Goal: Task Accomplishment & Management: Complete application form

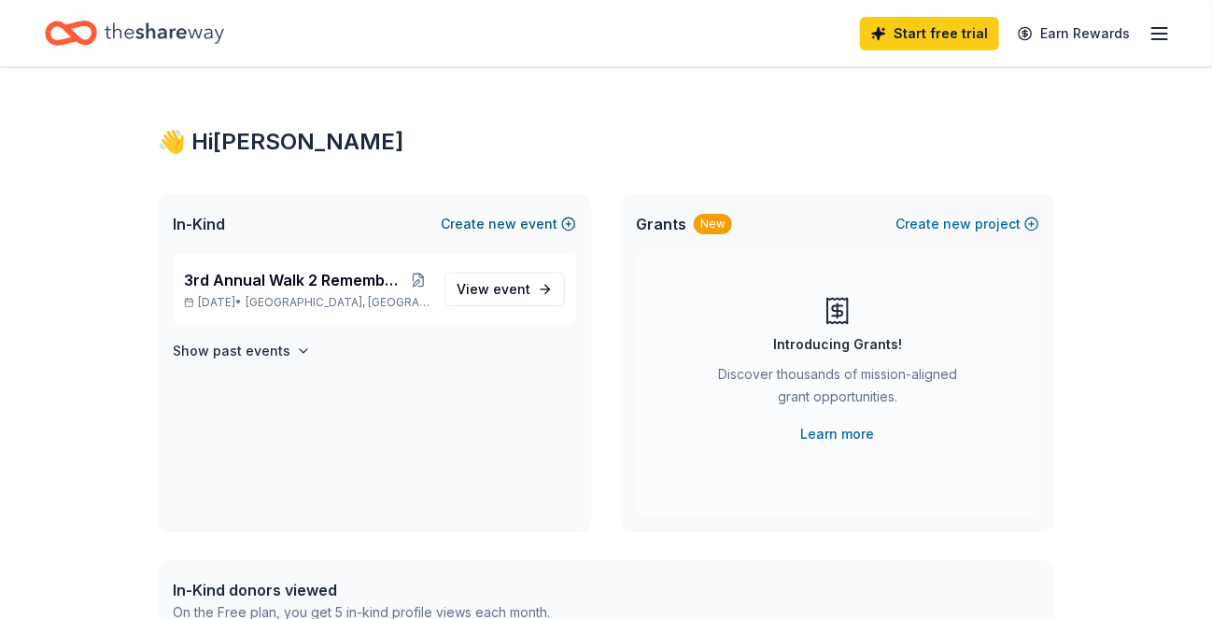
click at [532, 226] on button "Create new event" at bounding box center [508, 224] width 135 height 22
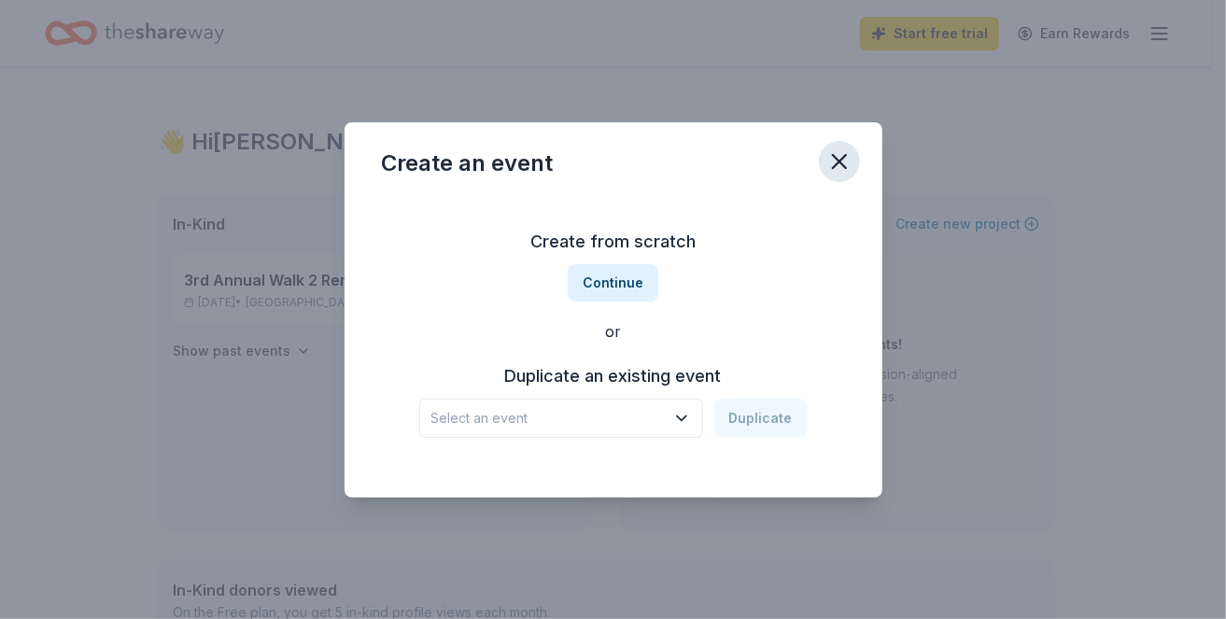
click at [836, 161] on icon "button" at bounding box center [839, 161] width 26 height 26
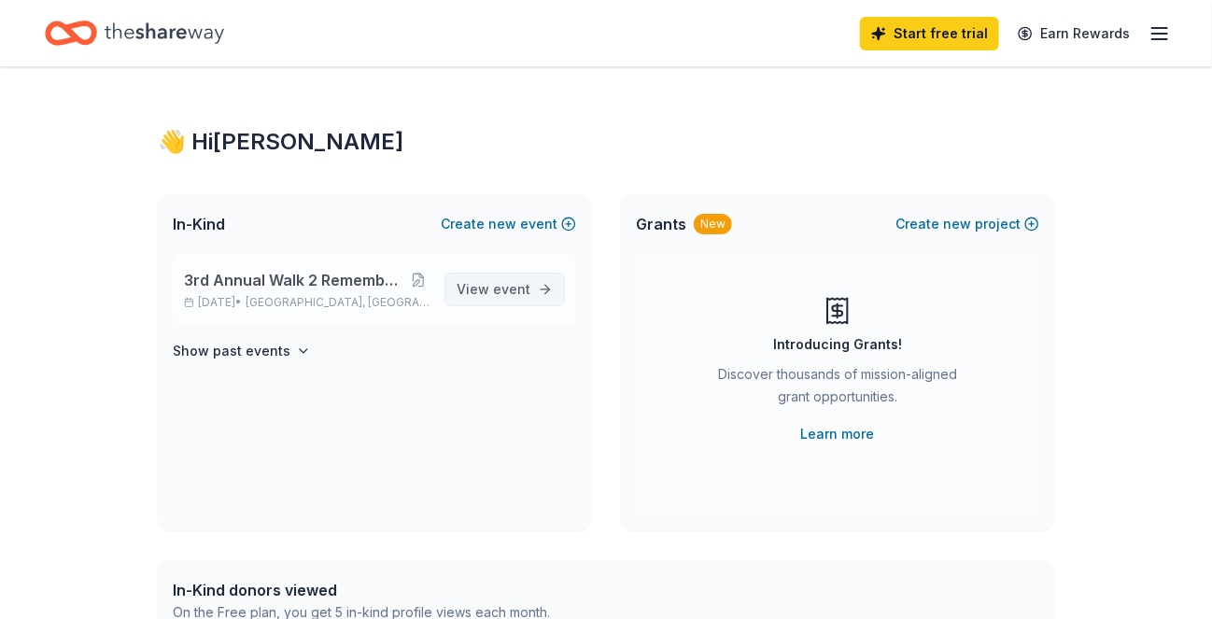
click at [504, 278] on span "View event" at bounding box center [494, 289] width 74 height 22
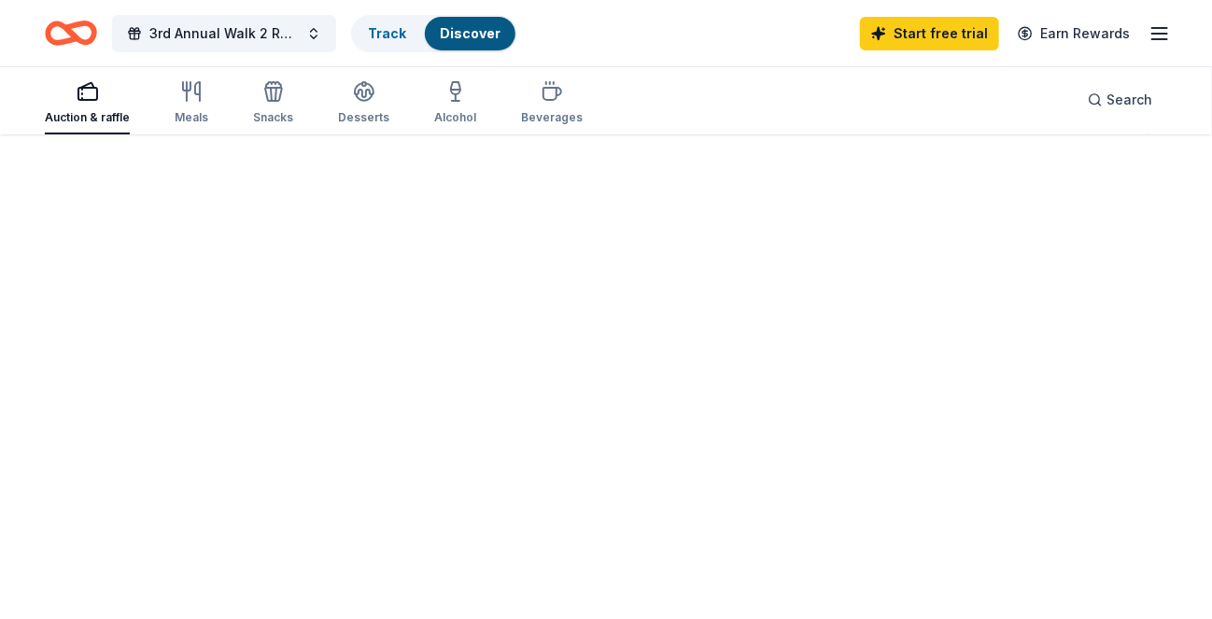
scroll to position [135, 0]
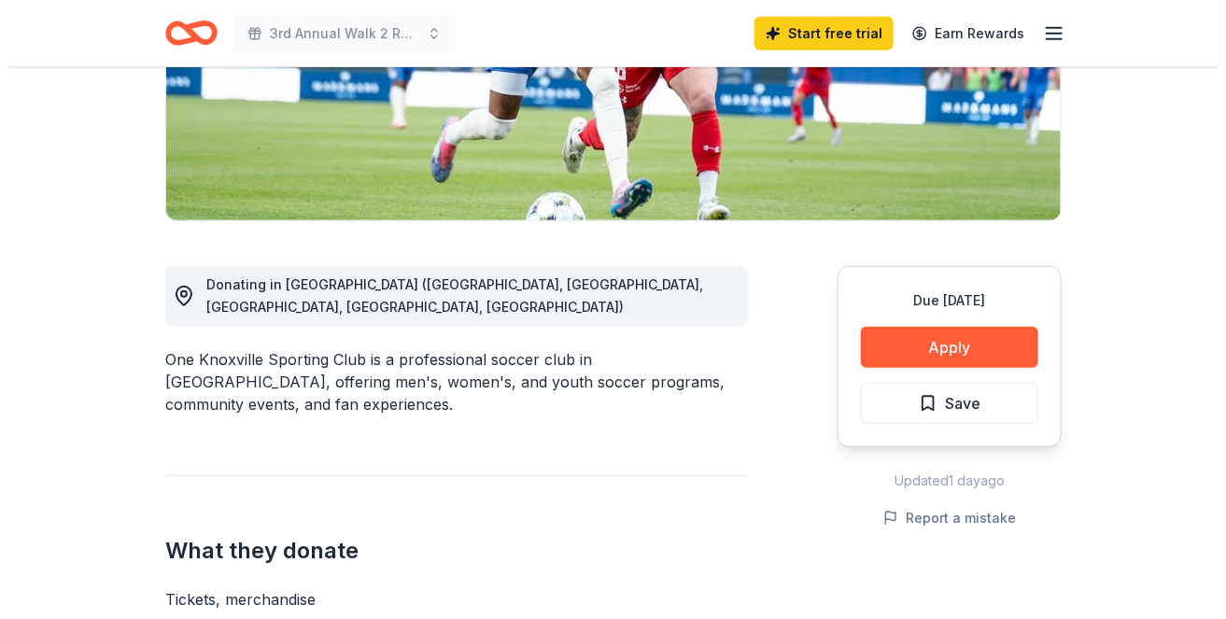
scroll to position [373, 0]
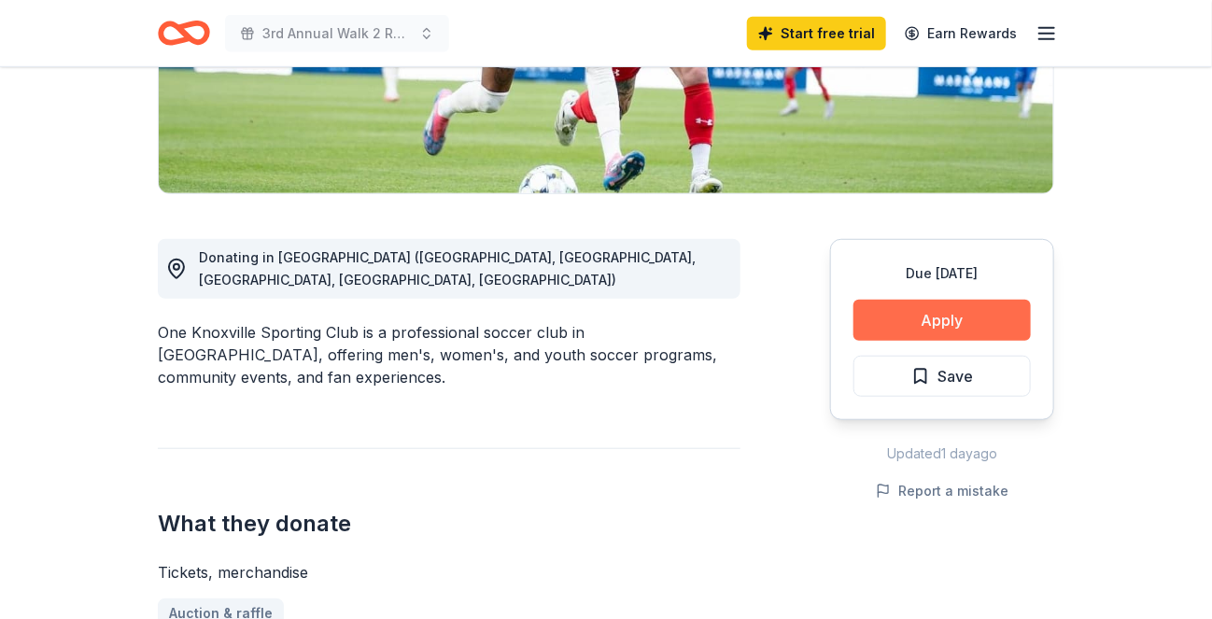
click at [974, 328] on button "Apply" at bounding box center [941, 320] width 177 height 41
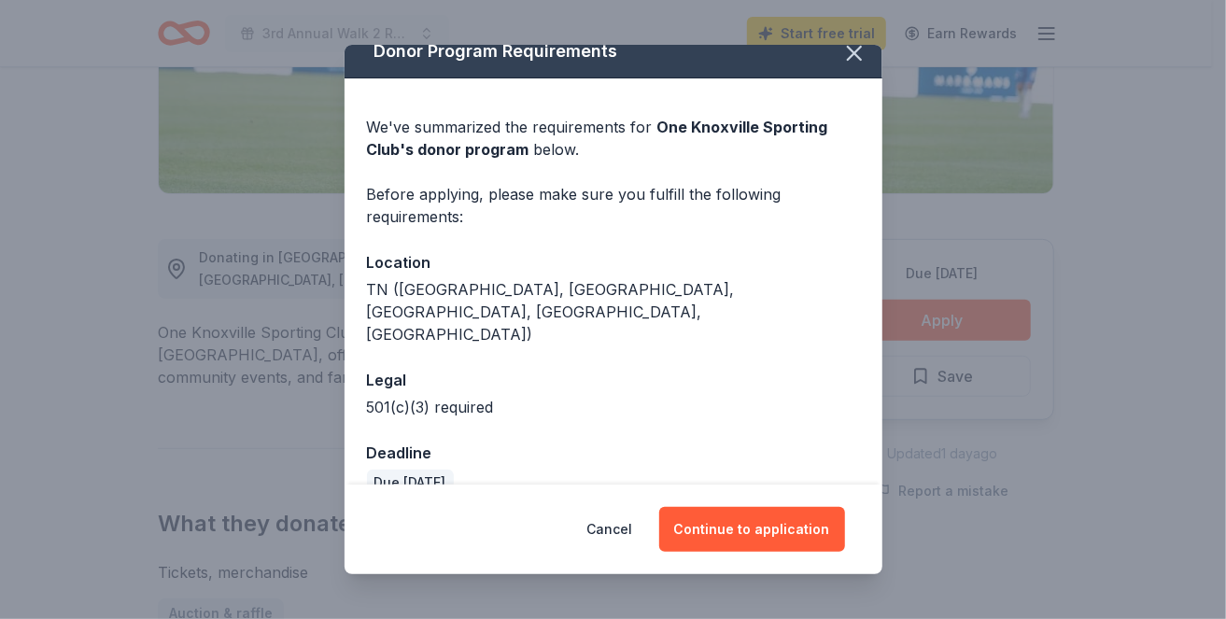
scroll to position [29, 0]
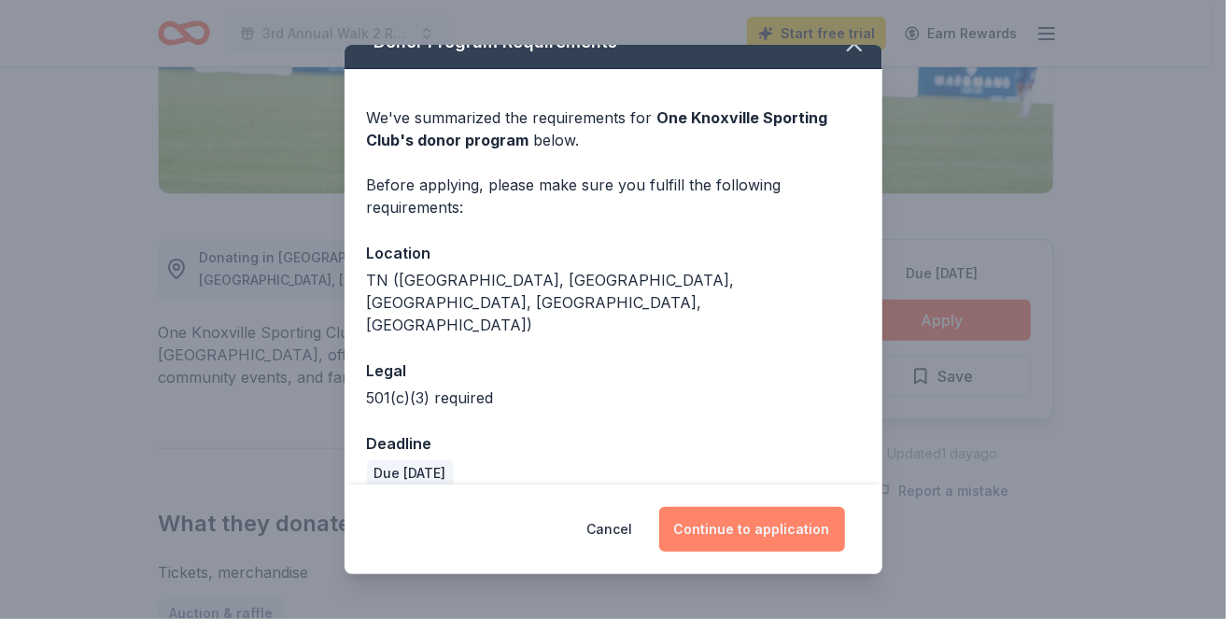
click at [753, 536] on button "Continue to application" at bounding box center [752, 529] width 186 height 45
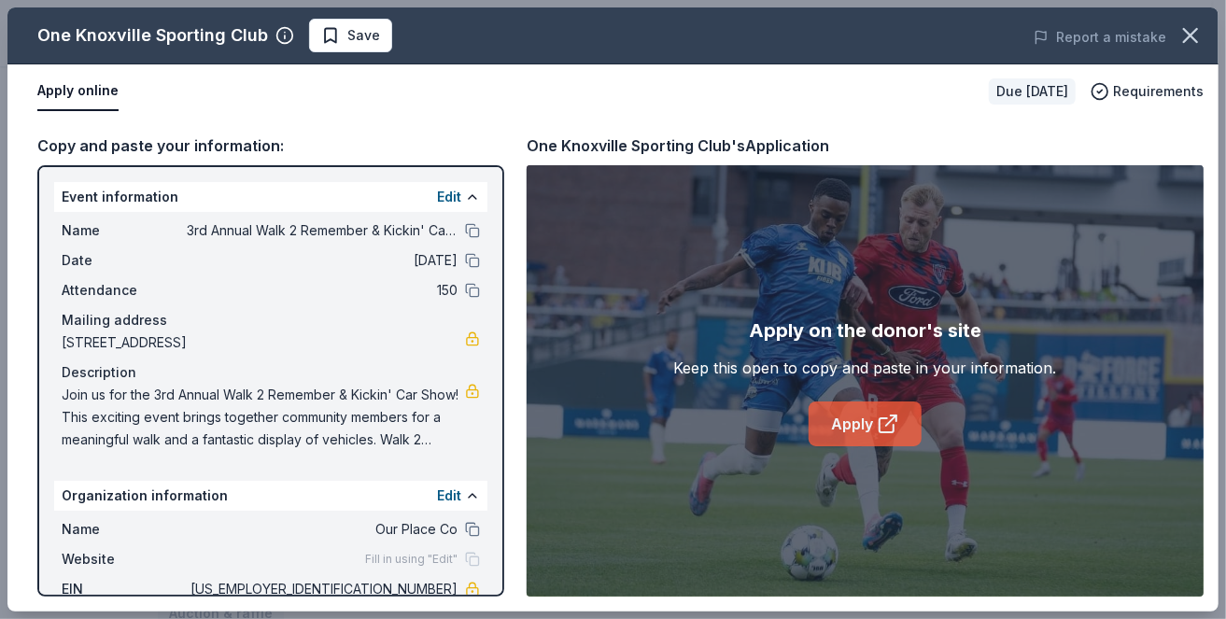
click at [865, 408] on link "Apply" at bounding box center [865, 423] width 113 height 45
